Goal: Information Seeking & Learning: Learn about a topic

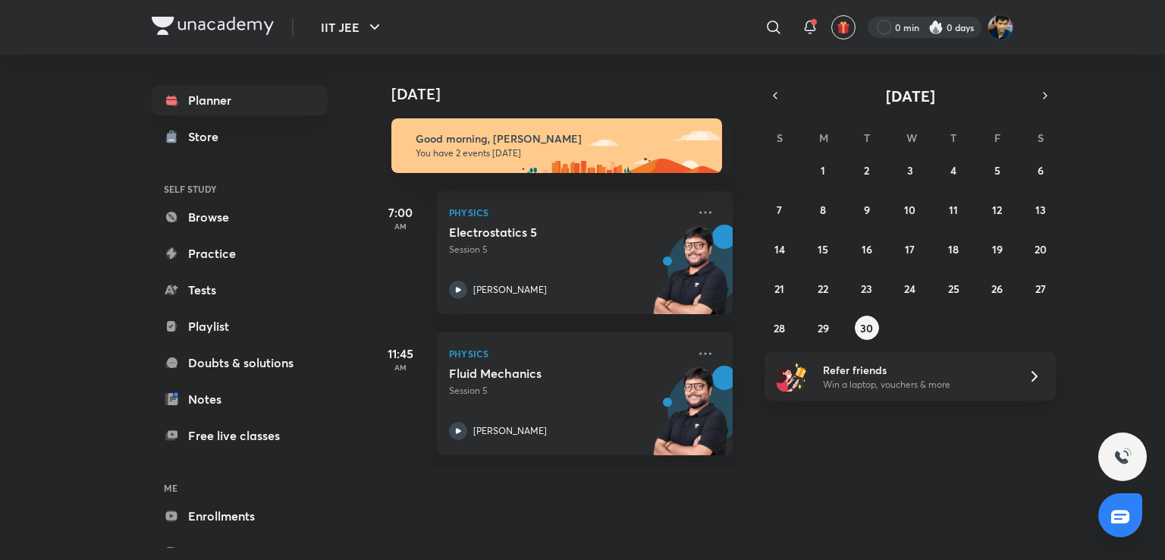
click at [944, 24] on div at bounding box center [925, 27] width 114 height 21
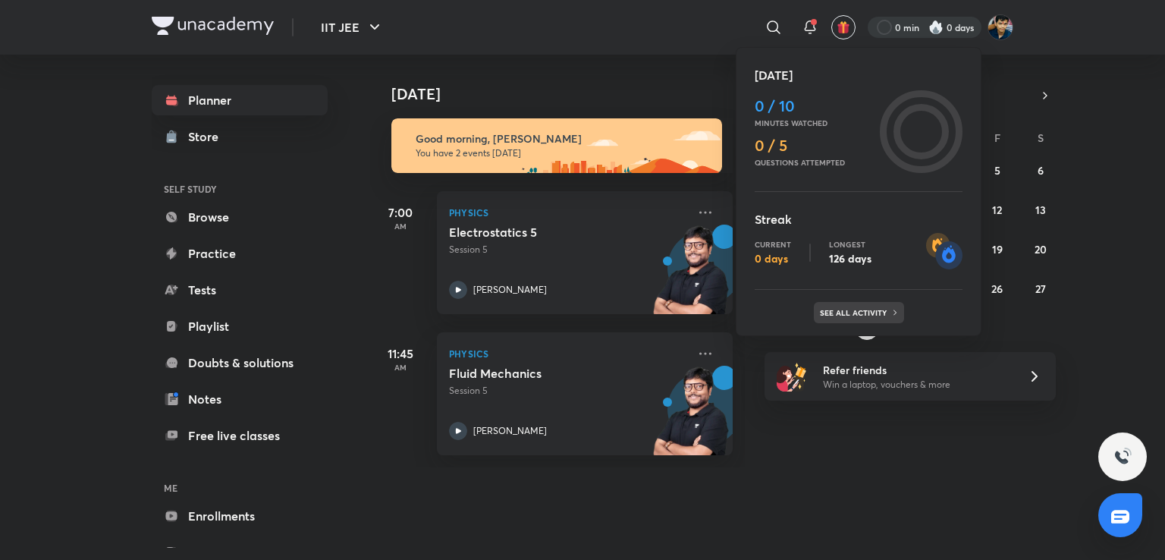
click at [866, 310] on p "See all activity" at bounding box center [855, 312] width 71 height 9
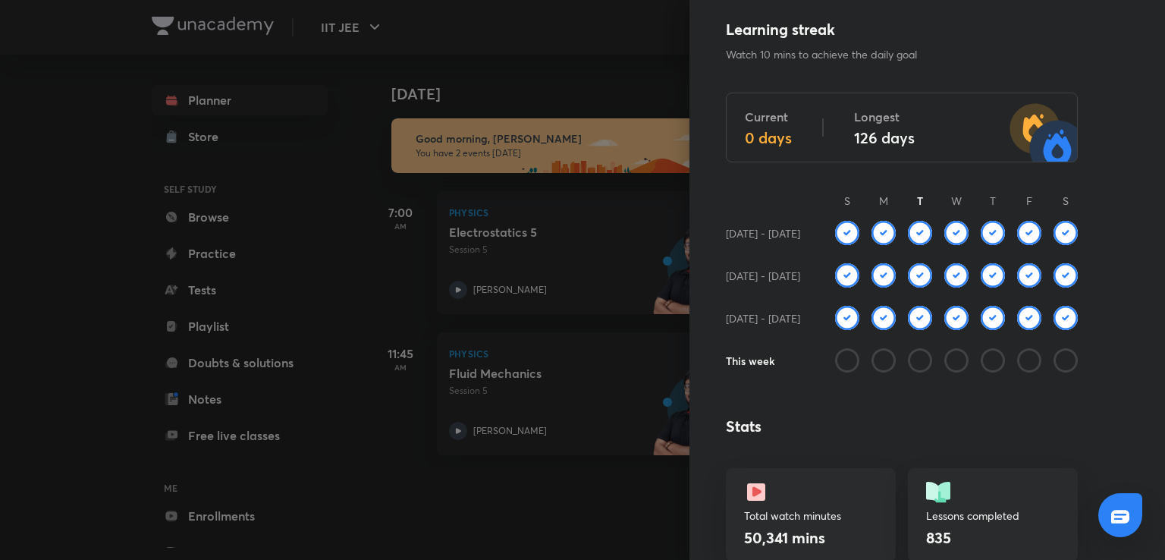
scroll to position [30, 0]
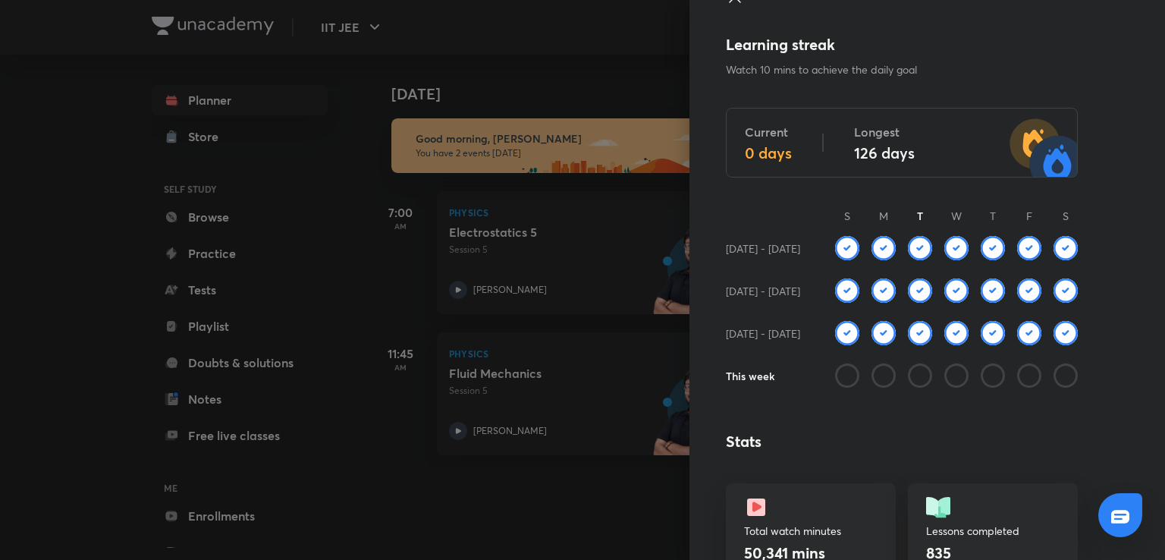
click at [547, 259] on div at bounding box center [582, 280] width 1165 height 560
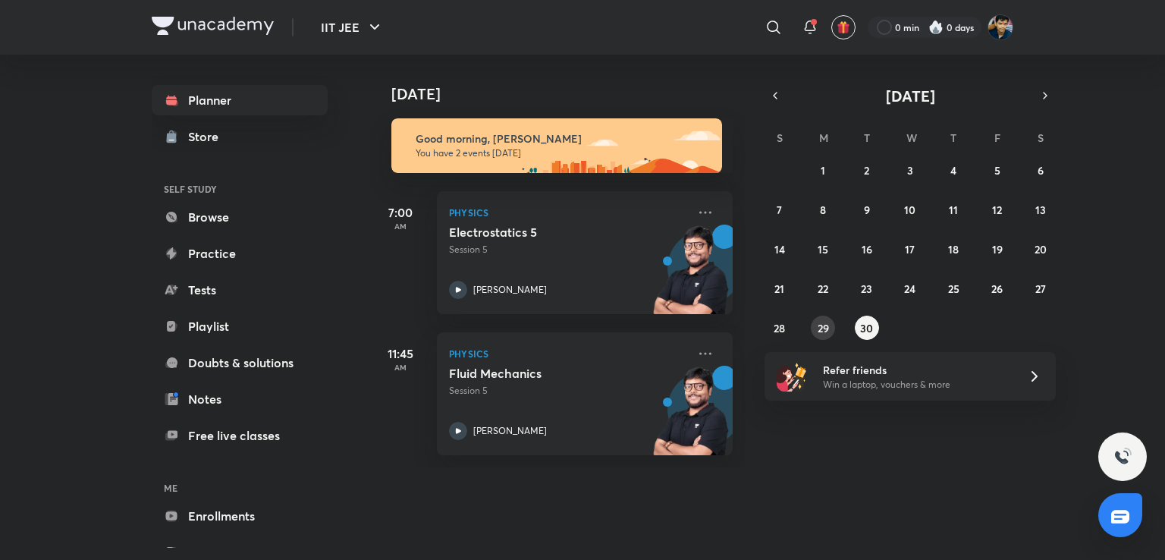
click at [832, 334] on button "29" at bounding box center [823, 328] width 24 height 24
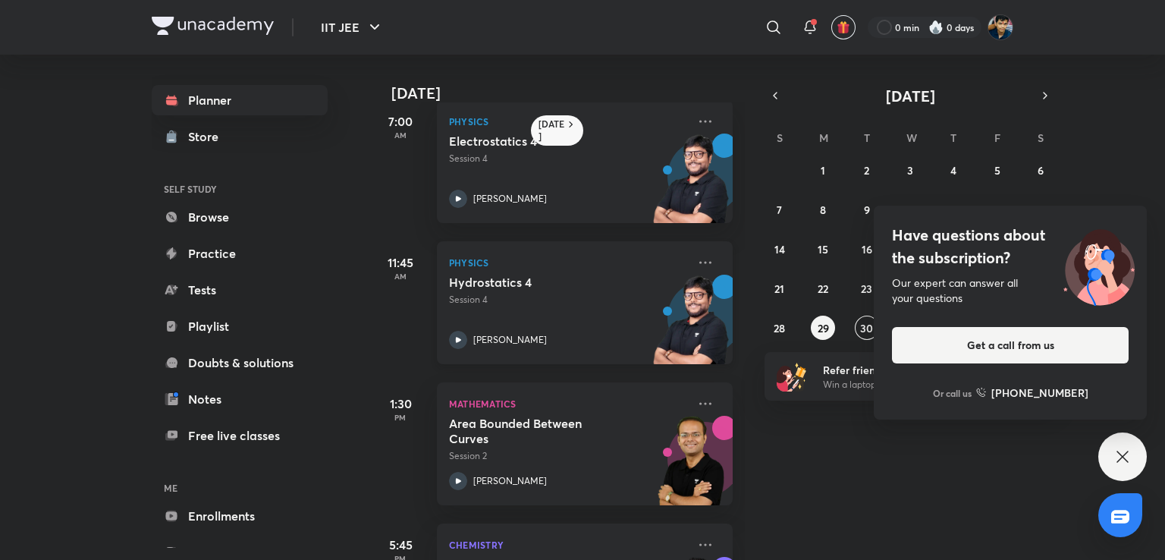
scroll to position [0, 0]
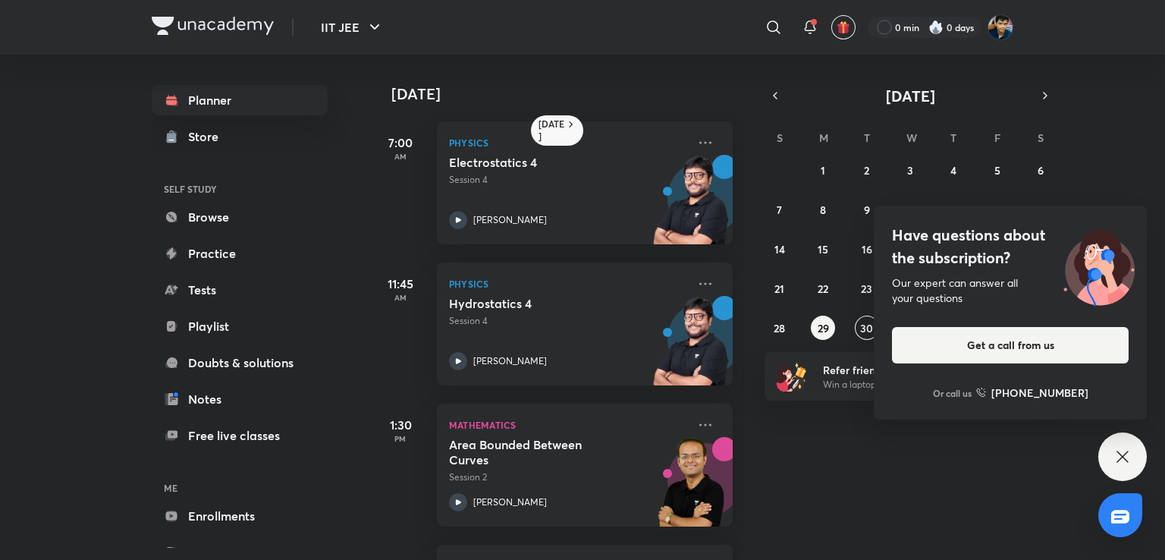
click at [1136, 480] on div "[DATE] 7:00 AM Physics Electrostatics 4 Session 4 [PERSON_NAME] 11:45 AM Physic…" at bounding box center [766, 307] width 792 height 505
click at [1116, 464] on icon at bounding box center [1123, 457] width 18 height 18
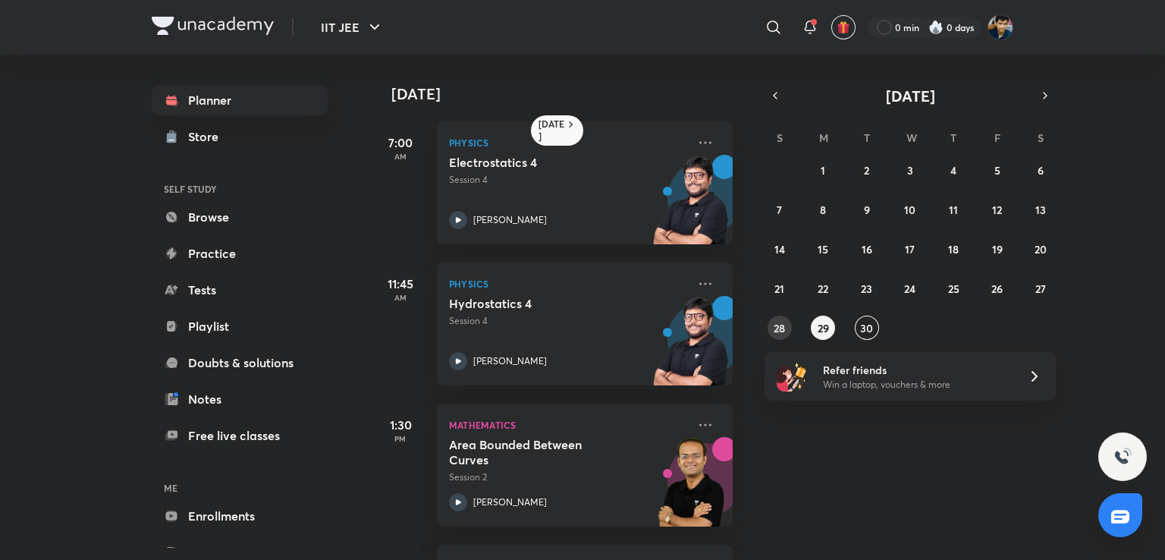
click at [777, 332] on abbr "28" at bounding box center [779, 328] width 11 height 14
click at [1043, 285] on abbr "27" at bounding box center [1041, 288] width 11 height 14
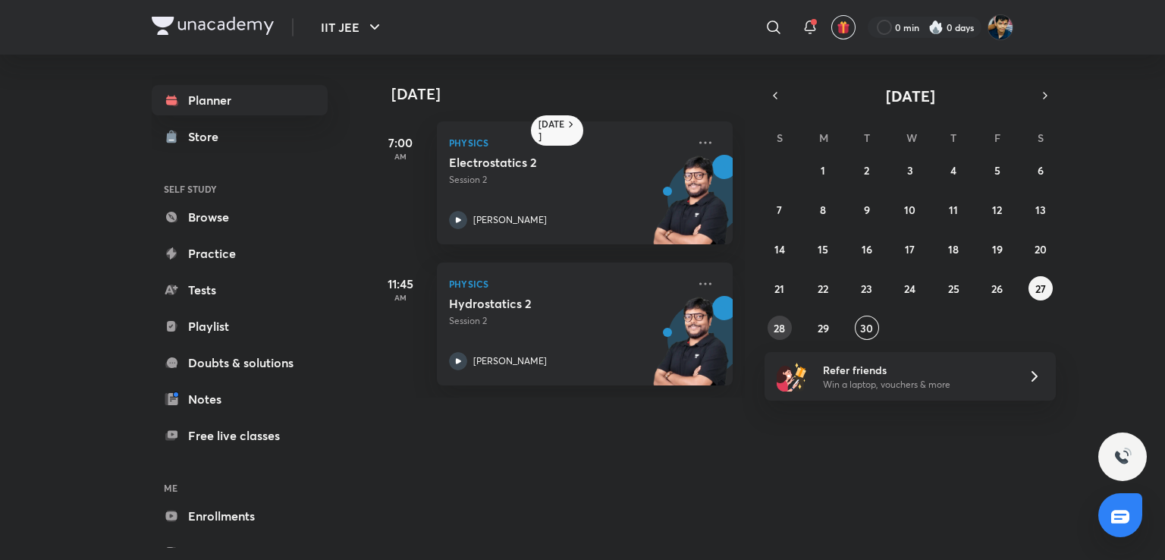
click at [784, 325] on abbr "28" at bounding box center [779, 328] width 11 height 14
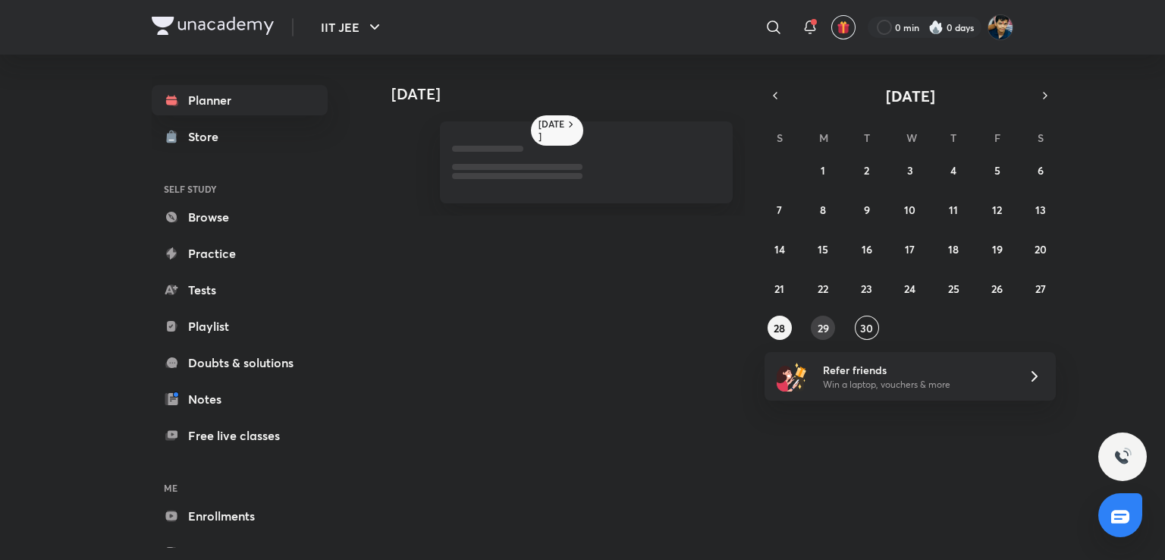
click at [815, 326] on button "29" at bounding box center [823, 328] width 24 height 24
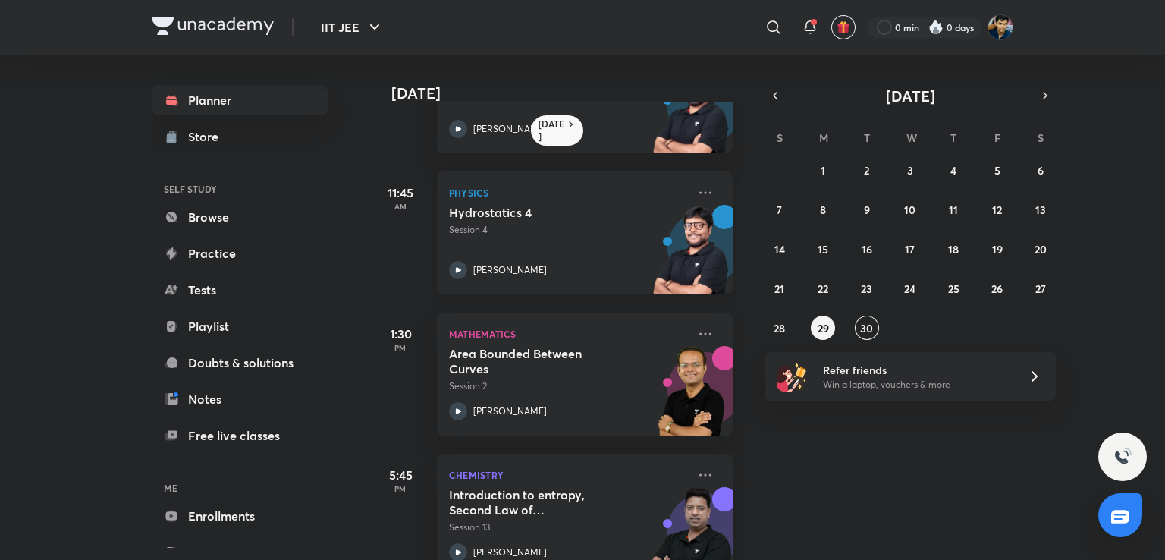
click at [811, 316] on button "29" at bounding box center [823, 328] width 24 height 24
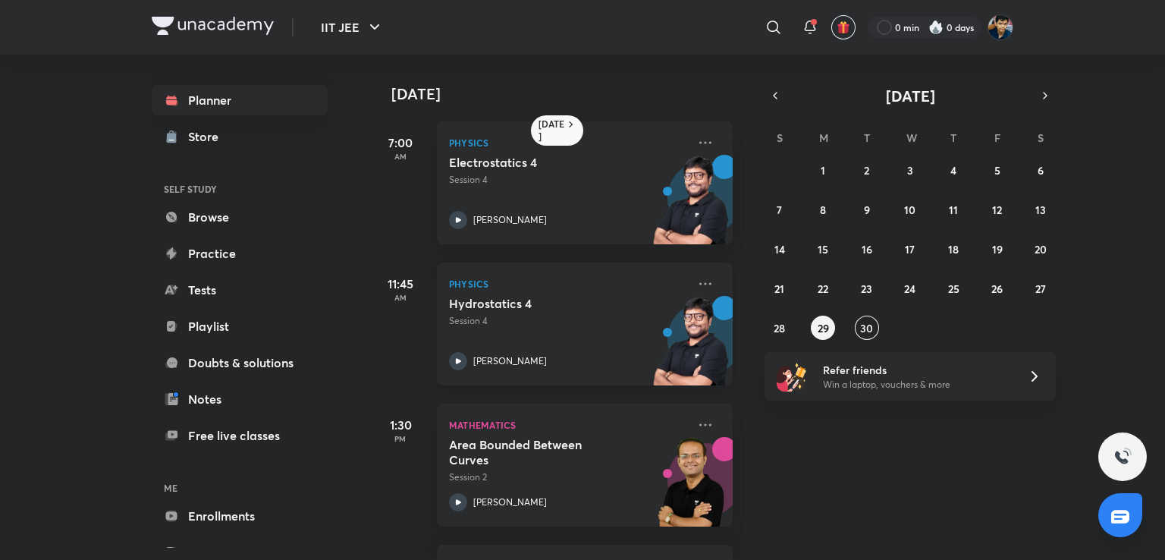
scroll to position [131, 0]
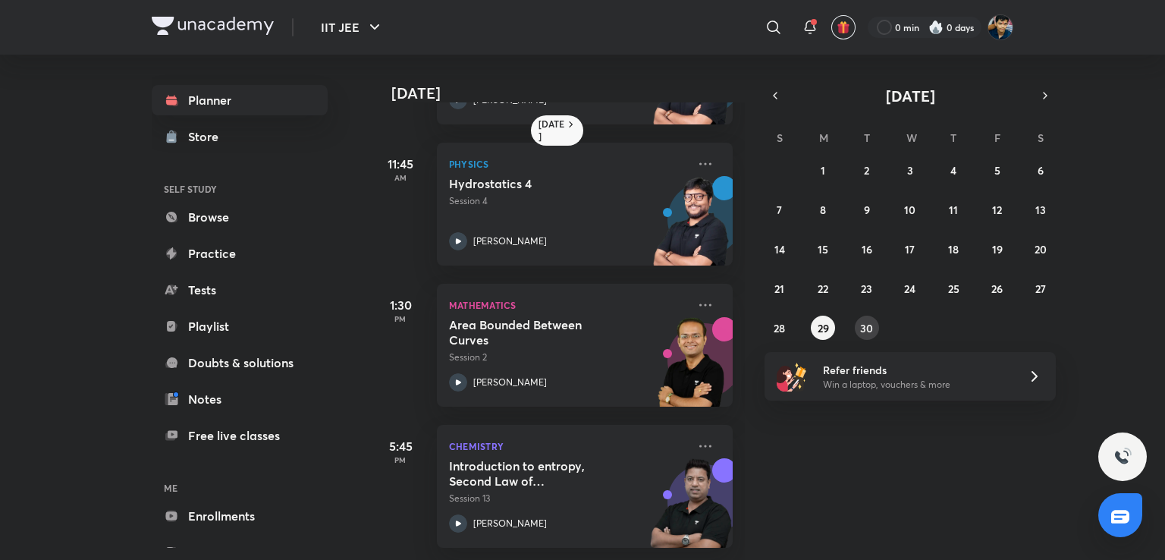
click at [857, 331] on button "30" at bounding box center [867, 328] width 24 height 24
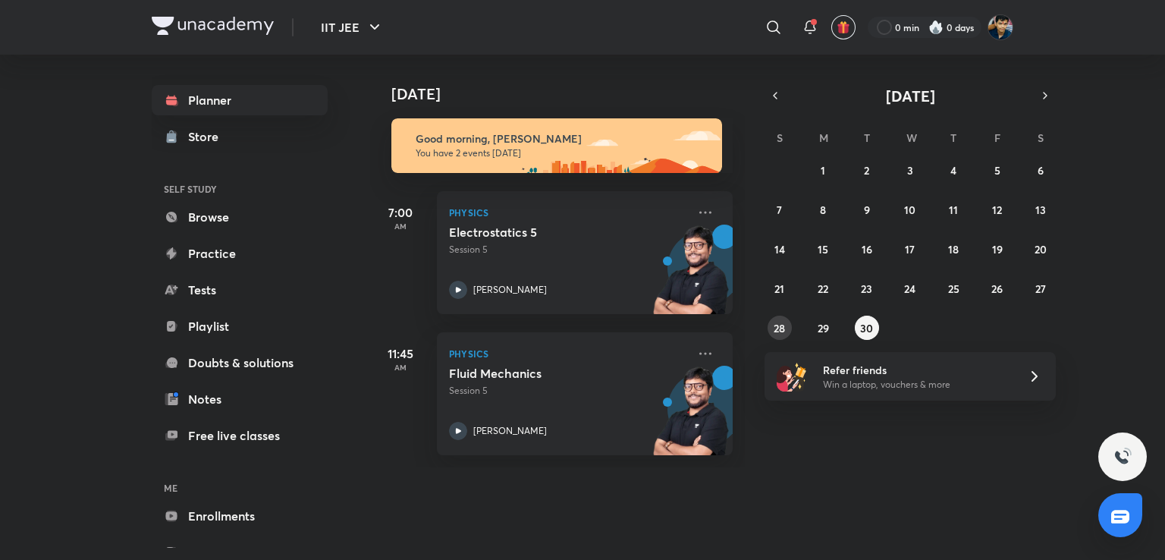
click at [774, 327] on abbr "28" at bounding box center [779, 328] width 11 height 14
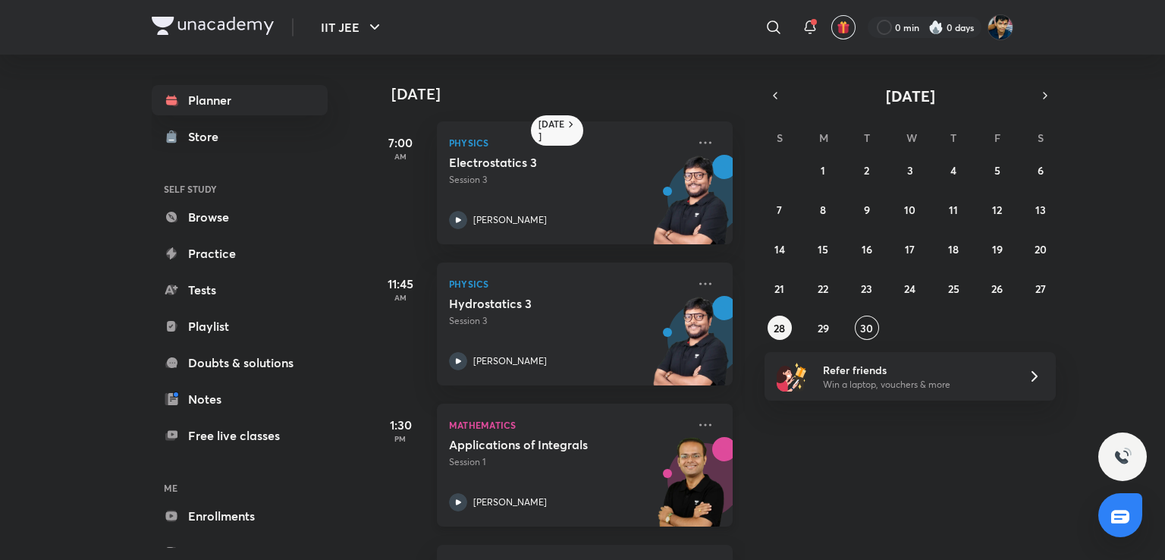
click at [542, 456] on p "Session 1" at bounding box center [568, 462] width 238 height 14
click at [1033, 277] on div "31 1 2 3 4 5 6 7 8 9 10 11 12 13 14 15 16 17 18 19 20 21 22 23 24 25 26 27 28 2…" at bounding box center [910, 249] width 291 height 182
click at [1048, 274] on div "31 1 2 3 4 5 6 7 8 9 10 11 12 13 14 15 16 17 18 19 20 21 22 23 24 25 26 27 28 2…" at bounding box center [910, 249] width 291 height 182
click at [1046, 275] on div "31 1 2 3 4 5 6 7 8 9 10 11 12 13 14 15 16 17 18 19 20 21 22 23 24 25 26 27 28 2…" at bounding box center [910, 249] width 291 height 182
click at [1043, 282] on abbr "27" at bounding box center [1041, 288] width 11 height 14
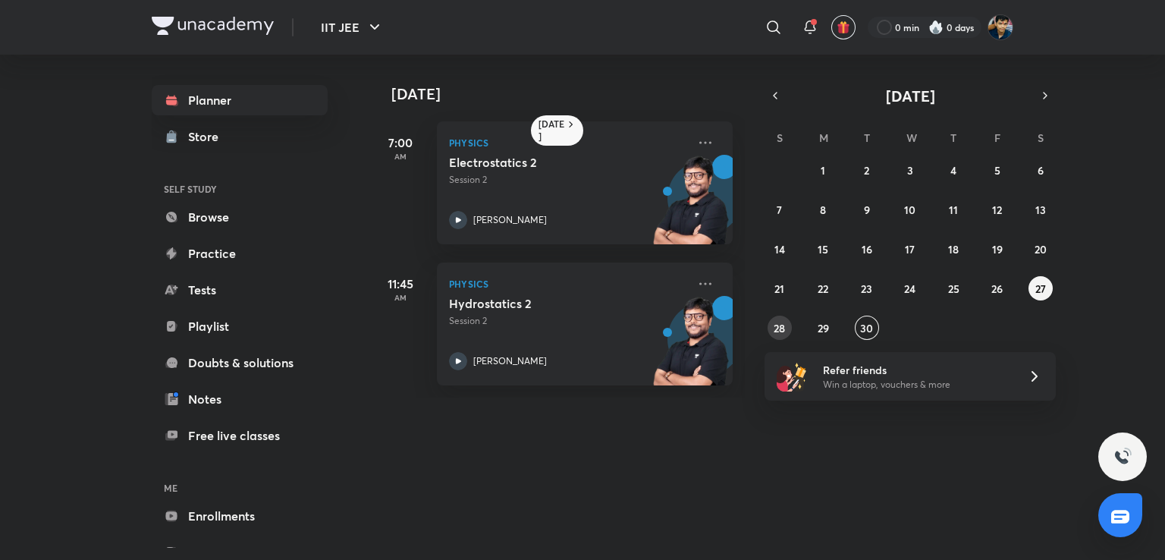
click at [777, 328] on abbr "28" at bounding box center [779, 328] width 11 height 14
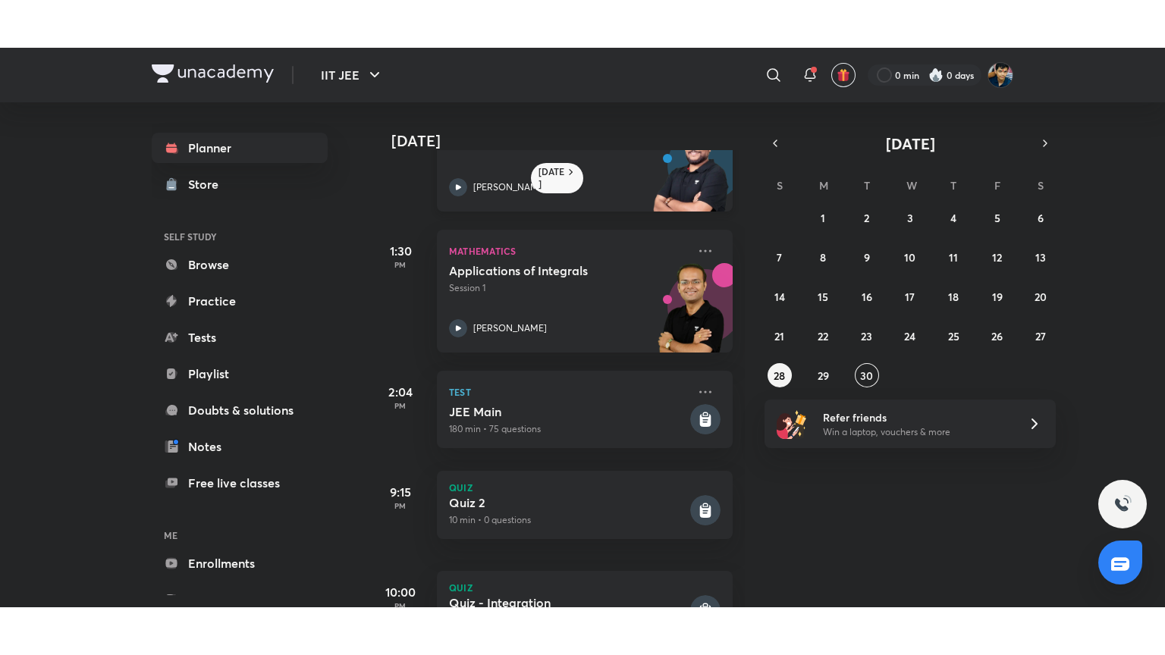
scroll to position [291, 0]
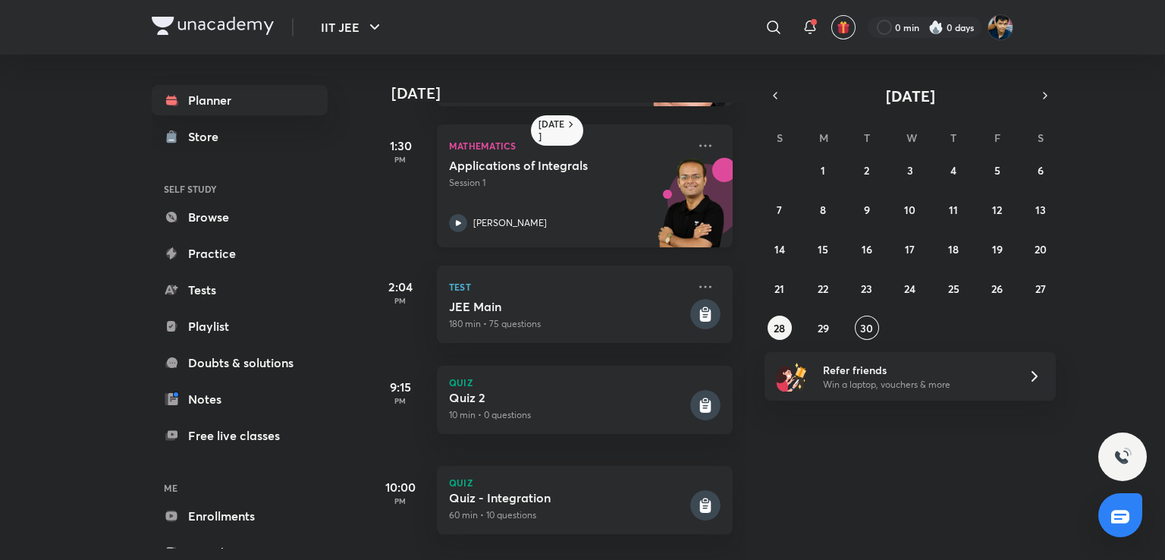
click at [592, 191] on div "Applications of Integrals Session 1 [PERSON_NAME]" at bounding box center [568, 195] width 238 height 74
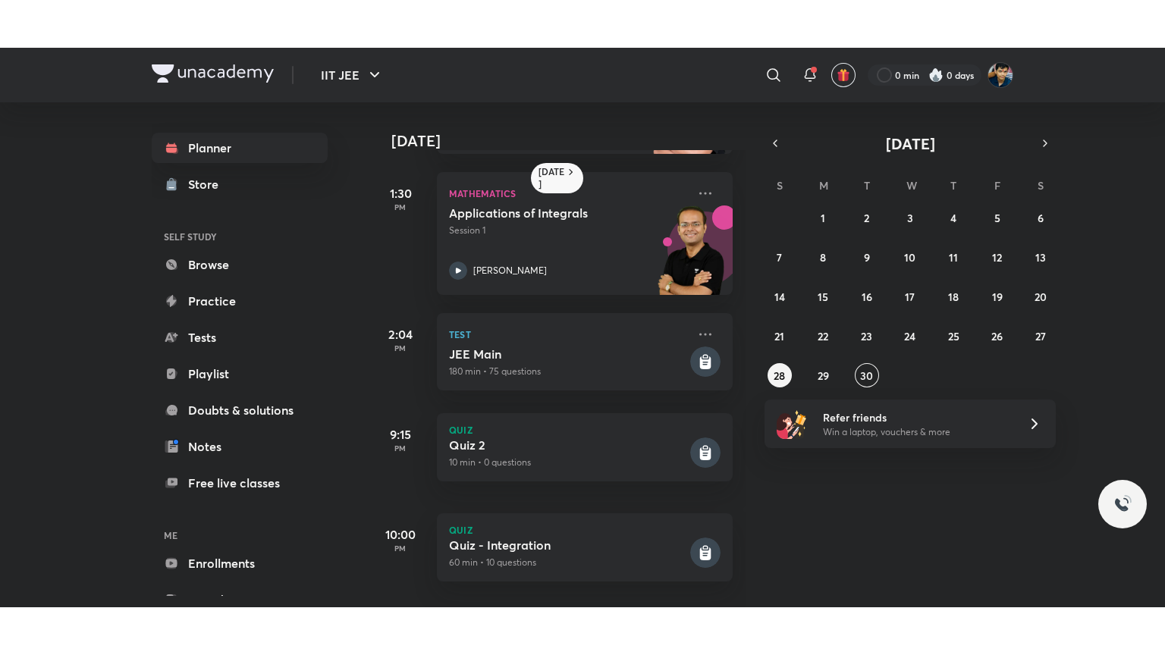
scroll to position [195, 0]
